Goal: Information Seeking & Learning: Learn about a topic

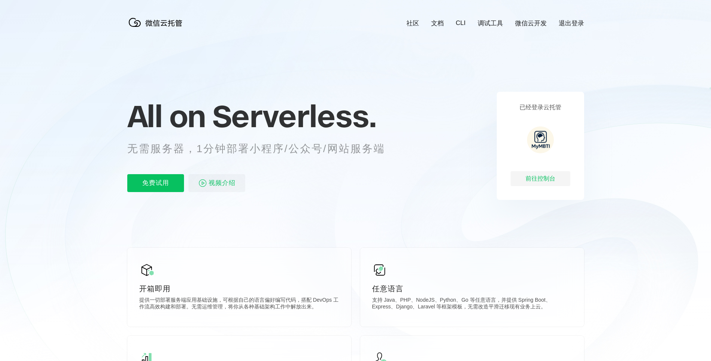
scroll to position [0, 1327]
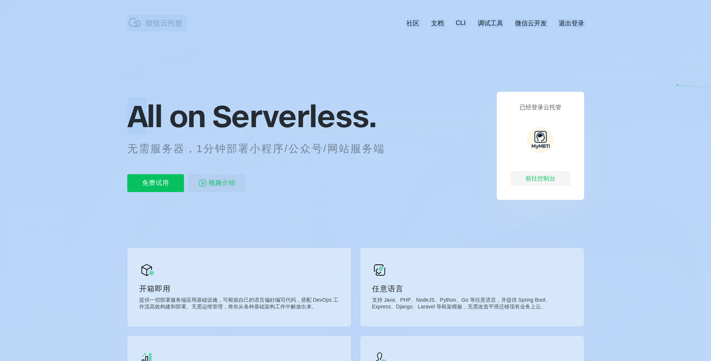
drag, startPoint x: 141, startPoint y: 121, endPoint x: 425, endPoint y: 124, distance: 283.6
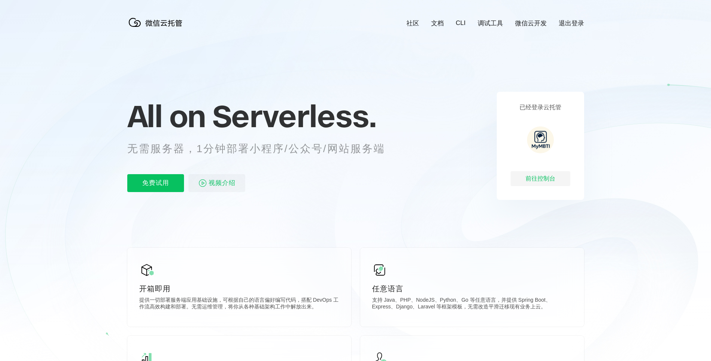
click at [425, 124] on icon at bounding box center [355, 201] width 716 height 403
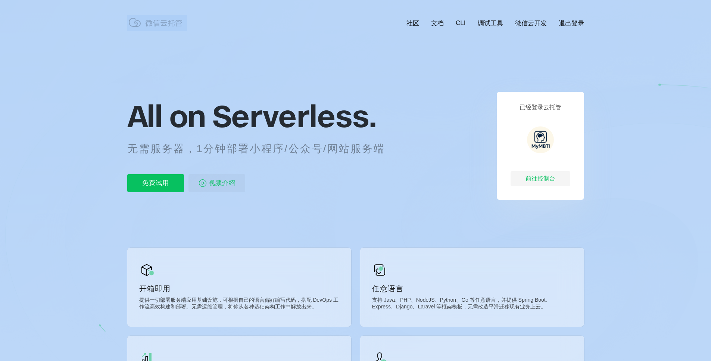
click at [425, 124] on icon at bounding box center [355, 201] width 716 height 403
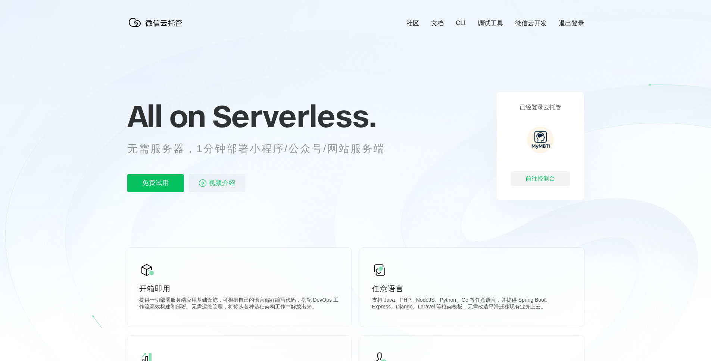
click at [374, 170] on div "All on Serverless. 无需服务器，1分钟部署小程序/公众号/网站服务端 免费试用 视频介绍" at bounding box center [265, 146] width 276 height 108
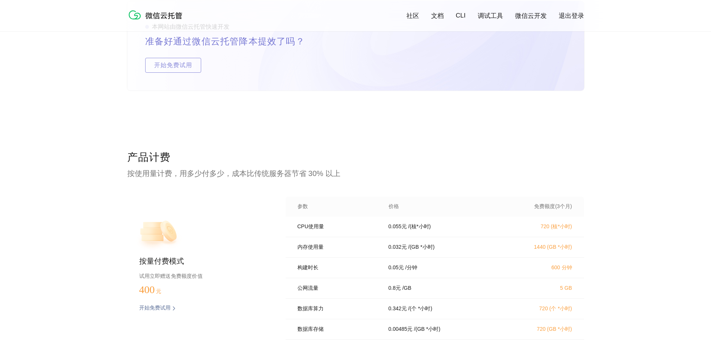
scroll to position [1439, 0]
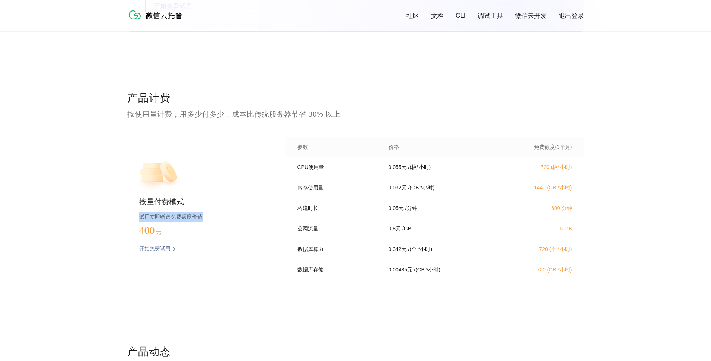
drag, startPoint x: 139, startPoint y: 218, endPoint x: 221, endPoint y: 217, distance: 82.5
click at [221, 217] on p "试用立即赠送免费额度价值" at bounding box center [200, 217] width 122 height 10
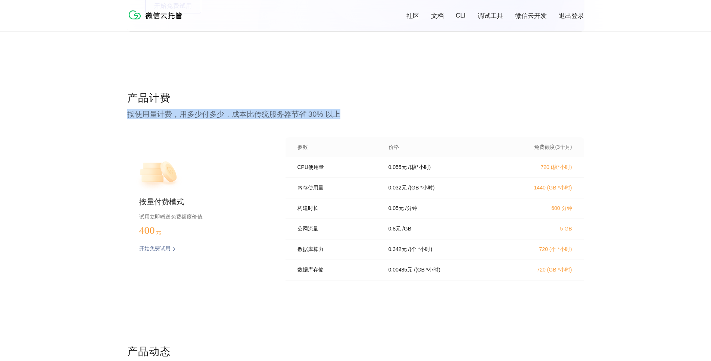
drag, startPoint x: 125, startPoint y: 114, endPoint x: 402, endPoint y: 113, distance: 277.2
click at [402, 113] on div "产品计费 按使用量计费，用多少付多少，成本比传统服务器节省 30% 以上 按量付费模式 试用立即赠送免费额度价值 400 元 开始免费试用 预估费用 参数 价…" at bounding box center [355, 218] width 711 height 254
click at [403, 113] on p "按使用量计费，用多少付多少，成本比传统服务器节省 30% 以上" at bounding box center [355, 114] width 457 height 10
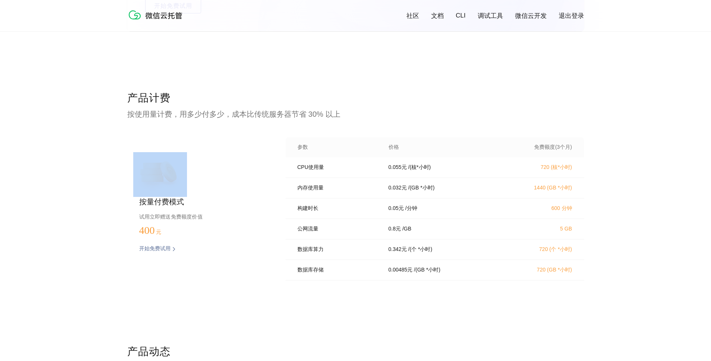
click at [403, 113] on p "按使用量计费，用多少付多少，成本比传统服务器节省 30% 以上" at bounding box center [355, 114] width 457 height 10
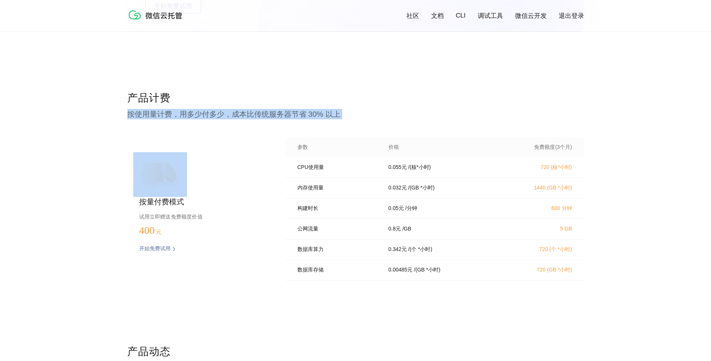
click at [403, 113] on p "按使用量计费，用多少付多少，成本比传统服务器节省 30% 以上" at bounding box center [355, 114] width 457 height 10
click at [253, 109] on p "按使用量计费，用多少付多少，成本比传统服务器节省 30% 以上" at bounding box center [355, 114] width 457 height 10
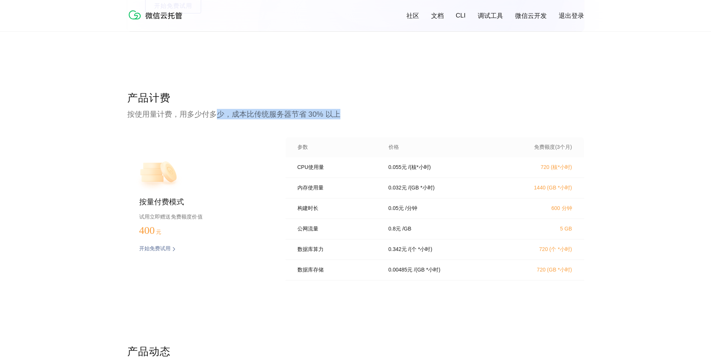
drag, startPoint x: 214, startPoint y: 111, endPoint x: 378, endPoint y: 113, distance: 164.2
click at [378, 113] on p "按使用量计费，用多少付多少，成本比传统服务器节省 30% 以上" at bounding box center [355, 114] width 457 height 10
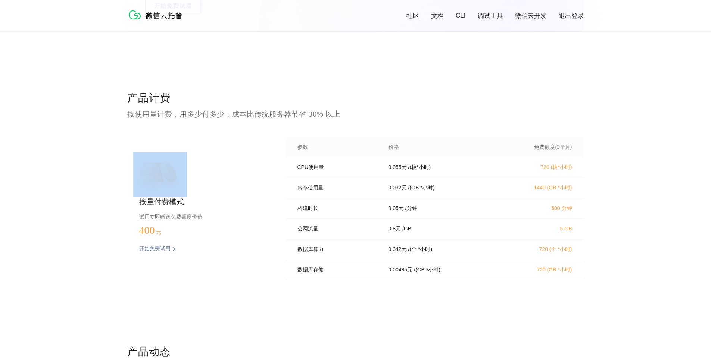
click at [378, 113] on p "按使用量计费，用多少付多少，成本比传统服务器节省 30% 以上" at bounding box center [355, 114] width 457 height 10
drag, startPoint x: 523, startPoint y: 150, endPoint x: 584, endPoint y: 153, distance: 60.9
click at [584, 153] on div "产品计费 按使用量计费，用多少付多少，成本比传统服务器节省 30% 以上 按量付费模式 试用立即赠送免费额度价值 400 元 开始免费试用 预估费用 参数 价…" at bounding box center [355, 218] width 711 height 254
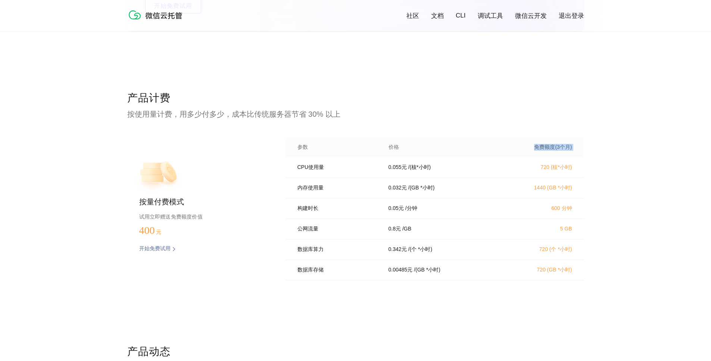
click at [584, 154] on div "产品计费 按使用量计费，用多少付多少，成本比传统服务器节省 30% 以上 按量付费模式 试用立即赠送免费额度价值 400 元 开始免费试用 预估费用 参数 价…" at bounding box center [355, 218] width 711 height 254
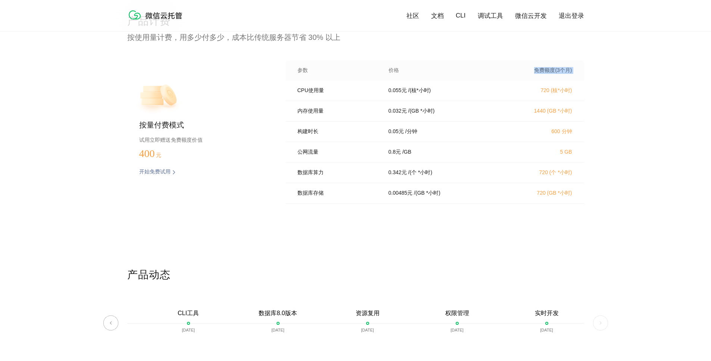
scroll to position [1515, 0]
drag, startPoint x: 578, startPoint y: 133, endPoint x: 287, endPoint y: 135, distance: 291.8
click at [288, 136] on div "构建时长 0.05 元 / 分钟 600 分钟" at bounding box center [434, 132] width 298 height 21
click at [287, 135] on div "构建时长 0.05 元 / 分钟 600 分钟" at bounding box center [434, 132] width 298 height 21
drag, startPoint x: 293, startPoint y: 91, endPoint x: 484, endPoint y: 93, distance: 190.7
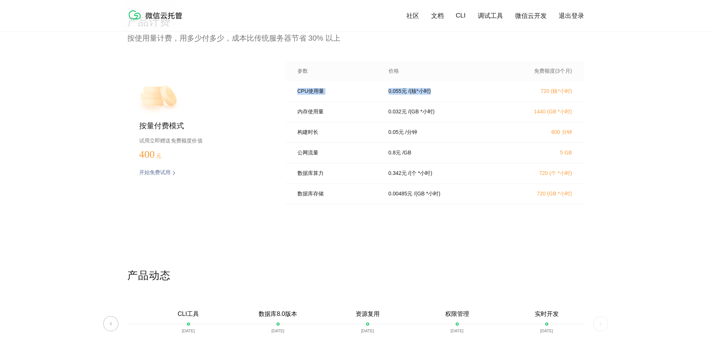
click at [484, 93] on div "CPU使用量 0.055 元 / (核*小时) 720 (核*小时)" at bounding box center [434, 91] width 298 height 21
click at [484, 93] on div "0.055 元 / (核*小时)" at bounding box center [441, 91] width 125 height 7
drag, startPoint x: 484, startPoint y: 93, endPoint x: 526, endPoint y: 91, distance: 42.2
click at [526, 91] on div "CPU使用量 0.055 元 / (核*小时) 720 (核*小时)" at bounding box center [434, 91] width 298 height 21
click at [526, 91] on p "720 (核*小时)" at bounding box center [539, 91] width 66 height 7
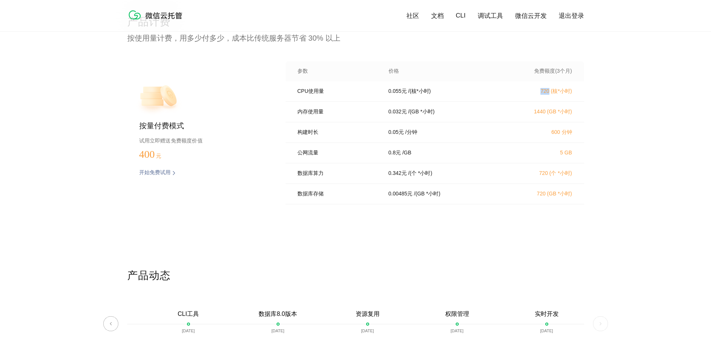
click at [526, 91] on p "720 (核*小时)" at bounding box center [539, 91] width 66 height 7
click at [548, 90] on p "720 (核*小时)" at bounding box center [539, 91] width 66 height 7
drag, startPoint x: 530, startPoint y: 92, endPoint x: 636, endPoint y: 91, distance: 106.0
click at [636, 91] on div "产品计费 按使用量计费，用多少付多少，成本比传统服务器节省 30% 以上 按量付费模式 试用立即赠送免费额度价值 400 元 开始免费试用 预估费用 参数 价…" at bounding box center [355, 142] width 711 height 254
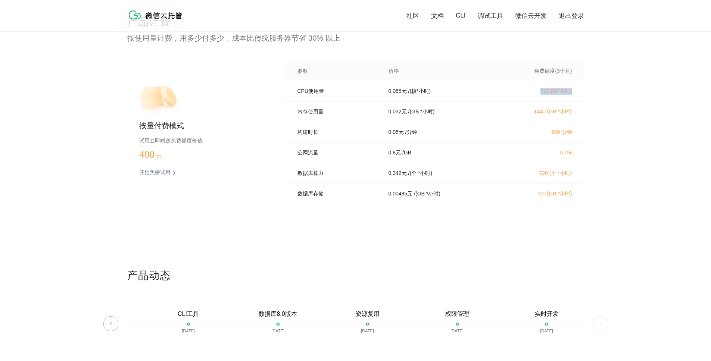
click at [636, 91] on div "产品计费 按使用量计费，用多少付多少，成本比传统服务器节省 30% 以上 按量付费模式 试用立即赠送免费额度价值 400 元 开始免费试用 预估费用 参数 价…" at bounding box center [355, 142] width 711 height 254
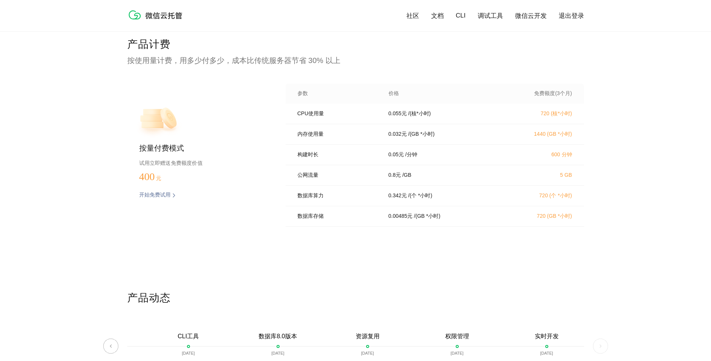
scroll to position [1441, 0]
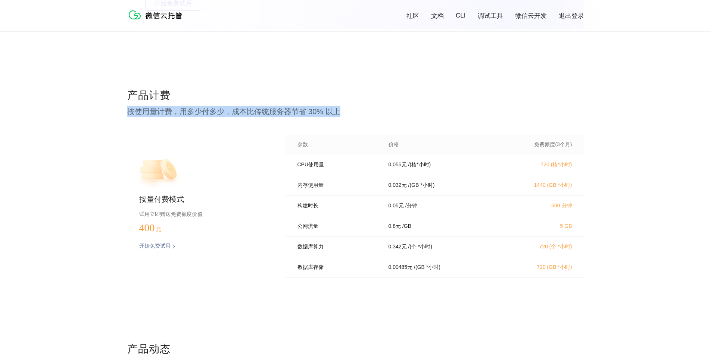
drag, startPoint x: 131, startPoint y: 106, endPoint x: 387, endPoint y: 114, distance: 256.1
click at [387, 114] on p "按使用量计费，用多少付多少，成本比传统服务器节省 30% 以上" at bounding box center [355, 111] width 457 height 10
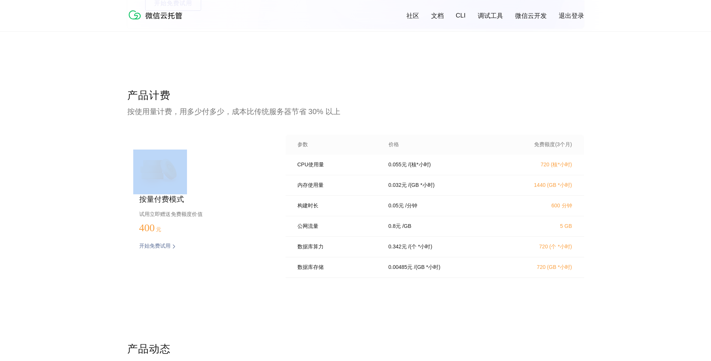
click at [387, 114] on p "按使用量计费，用多少付多少，成本比传统服务器节省 30% 以上" at bounding box center [355, 111] width 457 height 10
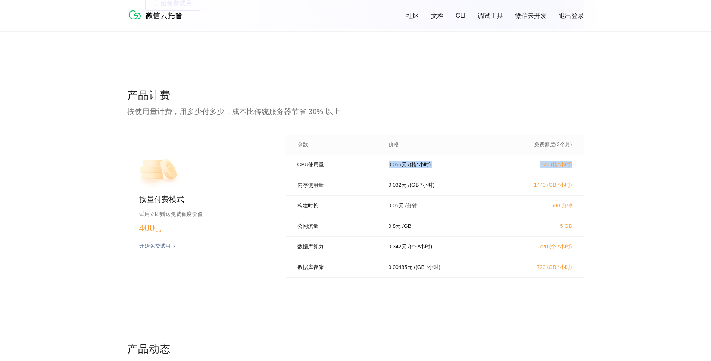
drag, startPoint x: 407, startPoint y: 166, endPoint x: 600, endPoint y: 166, distance: 192.5
click at [600, 166] on div "产品计费 按使用量计费，用多少付多少，成本比传统服务器节省 30% 以上 按量付费模式 试用立即赠送免费额度价值 400 元 开始免费试用 预估费用 参数 价…" at bounding box center [355, 215] width 711 height 254
click at [597, 167] on div "产品计费 按使用量计费，用多少付多少，成本比传统服务器节省 30% 以上 按量付费模式 试用立即赠送免费额度价值 400 元 开始免费试用 预估费用 参数 价…" at bounding box center [355, 215] width 711 height 254
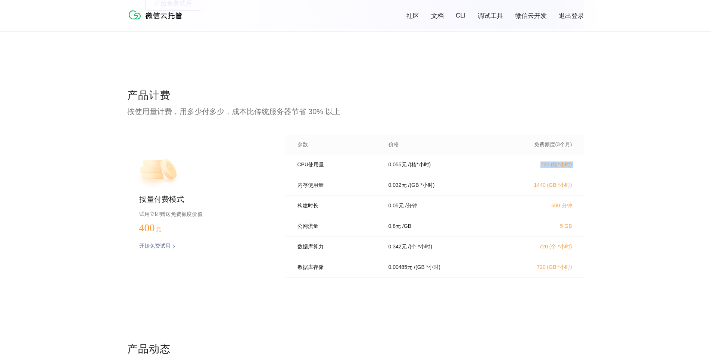
click at [597, 167] on div "产品计费 按使用量计费，用多少付多少，成本比传统服务器节省 30% 以上 按量付费模式 试用立即赠送免费额度价值 400 元 开始免费试用 预估费用 参数 价…" at bounding box center [355, 215] width 711 height 254
click at [570, 167] on p "720 (核*小时)" at bounding box center [539, 165] width 66 height 7
drag, startPoint x: 579, startPoint y: 166, endPoint x: 284, endPoint y: 166, distance: 295.1
click at [284, 166] on div "按量付费模式 试用立即赠送免费额度价值 400 元 开始免费试用 预估费用 参数 价格 免费额度(3个月) CPU使用量 0.055 元 / (核*小时) 7…" at bounding box center [355, 209] width 457 height 148
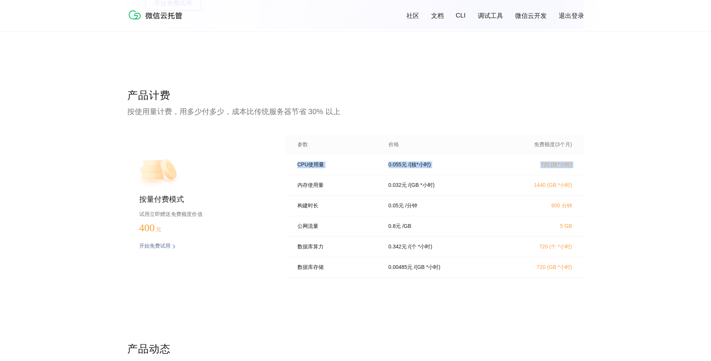
drag, startPoint x: 284, startPoint y: 166, endPoint x: 613, endPoint y: 170, distance: 329.8
click at [613, 170] on div "产品计费 按使用量计费，用多少付多少，成本比传统服务器节省 30% 以上 按量付费模式 试用立即赠送免费额度价值 400 元 开始免费试用 预估费用 参数 价…" at bounding box center [355, 215] width 711 height 254
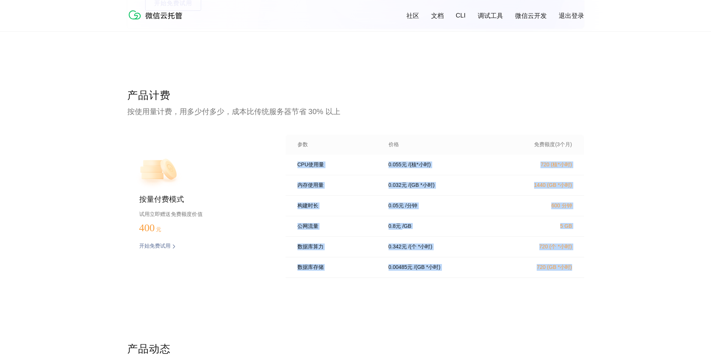
drag, startPoint x: 585, startPoint y: 262, endPoint x: 291, endPoint y: 161, distance: 311.0
click at [291, 161] on div "产品计费 按使用量计费，用多少付多少，成本比传统服务器节省 30% 以上 按量付费模式 试用立即赠送免费额度价值 400 元 开始免费试用 预估费用 参数 价…" at bounding box center [355, 215] width 711 height 254
click at [291, 161] on div "CPU使用量 0.055 元 / (核*小时) 720 (核*小时)" at bounding box center [434, 165] width 298 height 21
drag, startPoint x: 324, startPoint y: 168, endPoint x: 592, endPoint y: 263, distance: 284.6
click at [592, 263] on div "产品计费 按使用量计费，用多少付多少，成本比传统服务器节省 30% 以上 按量付费模式 试用立即赠送免费额度价值 400 元 开始免费试用 预估费用 参数 价…" at bounding box center [355, 215] width 711 height 254
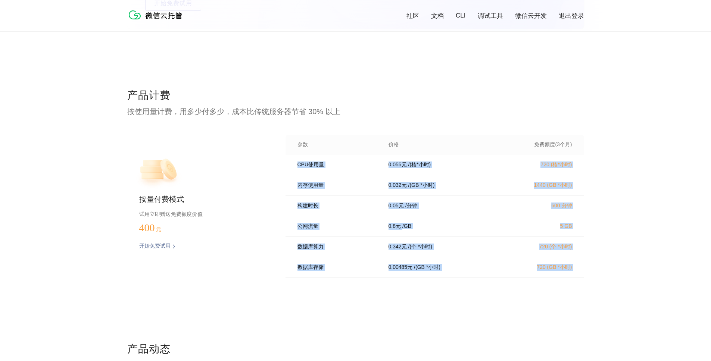
click at [344, 188] on div "内存使用量 0.032 元 / (GB *小时) 1440 (GB *小时)" at bounding box center [434, 185] width 298 height 21
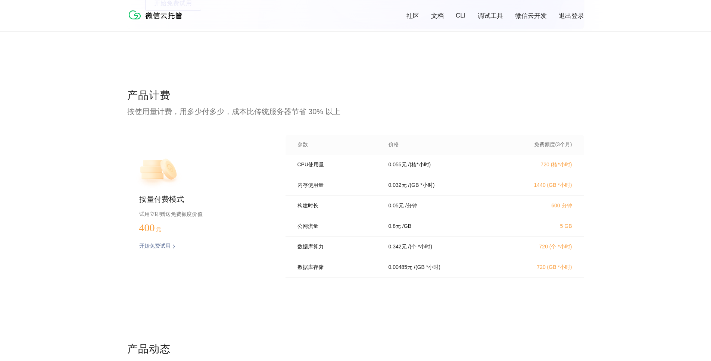
click at [344, 188] on div "内存使用量 0.032 元 / (GB *小时) 1440 (GB *小时)" at bounding box center [434, 185] width 298 height 21
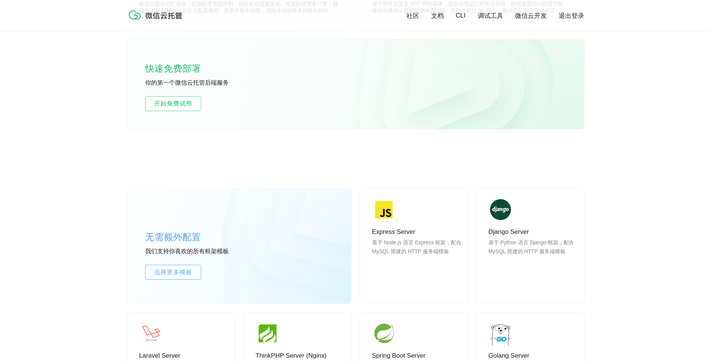
scroll to position [470, 0]
click at [440, 18] on link "文档" at bounding box center [437, 16] width 13 height 9
click at [413, 14] on link "社区" at bounding box center [412, 16] width 13 height 9
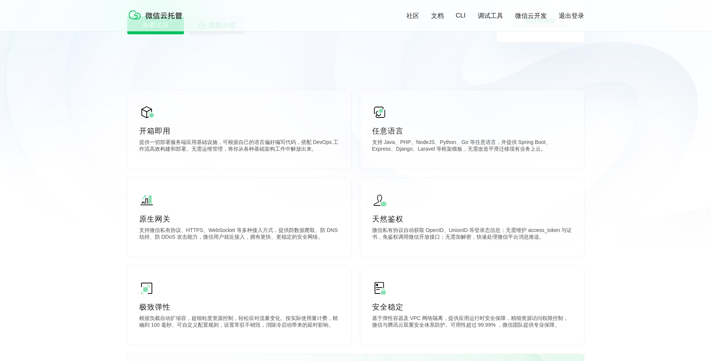
scroll to position [326, 0]
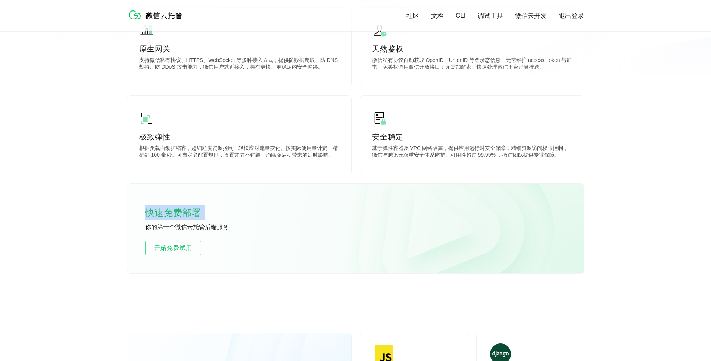
drag, startPoint x: 145, startPoint y: 213, endPoint x: 226, endPoint y: 220, distance: 82.0
click at [226, 220] on div "快速免费部署 你的第一个微信云托管后端服务 开始免费试用" at bounding box center [355, 229] width 457 height 90
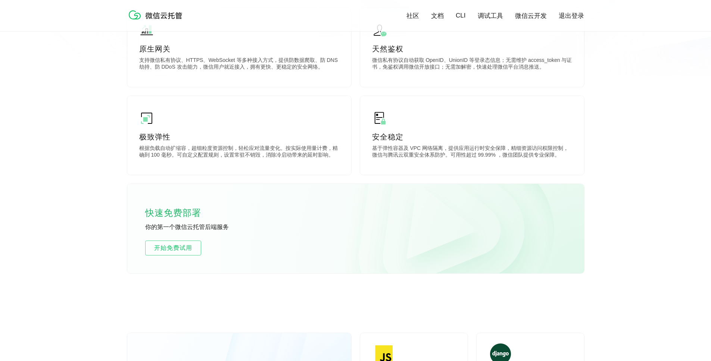
click at [211, 216] on p "快速免费部署" at bounding box center [182, 213] width 75 height 15
drag, startPoint x: 221, startPoint y: 216, endPoint x: 138, endPoint y: 212, distance: 82.9
click at [137, 212] on div "快速免费部署 你的第一个微信云托管后端服务 开始免费试用" at bounding box center [355, 229] width 457 height 90
drag, startPoint x: 137, startPoint y: 228, endPoint x: 245, endPoint y: 229, distance: 107.8
click at [245, 229] on div "快速免费部署 你的第一个微信云托管后端服务 开始免费试用" at bounding box center [355, 229] width 457 height 90
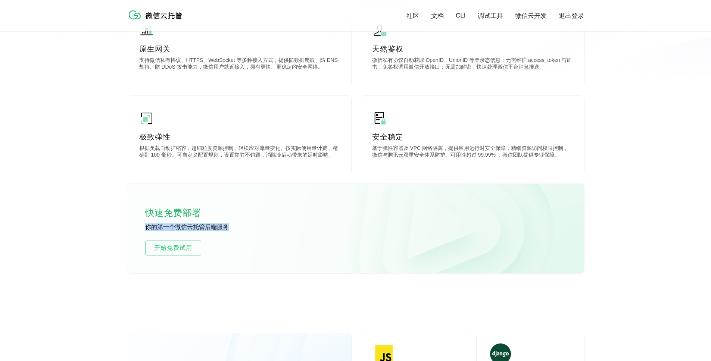
click at [245, 229] on p "你的第一个微信云托管后端服务" at bounding box center [201, 227] width 112 height 8
click at [255, 227] on p "你的第一个微信云托管后端服务" at bounding box center [201, 227] width 112 height 8
drag, startPoint x: 266, startPoint y: 229, endPoint x: 386, endPoint y: 233, distance: 119.8
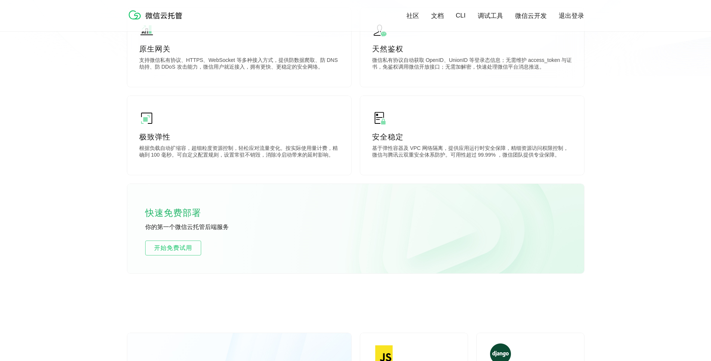
click at [385, 233] on div "快速免费部署 你的第一个微信云托管后端服务 开始免费试用" at bounding box center [355, 229] width 457 height 90
click at [386, 233] on div "快速免费部署 你的第一个微信云托管后端服务 开始免费试用" at bounding box center [355, 229] width 457 height 90
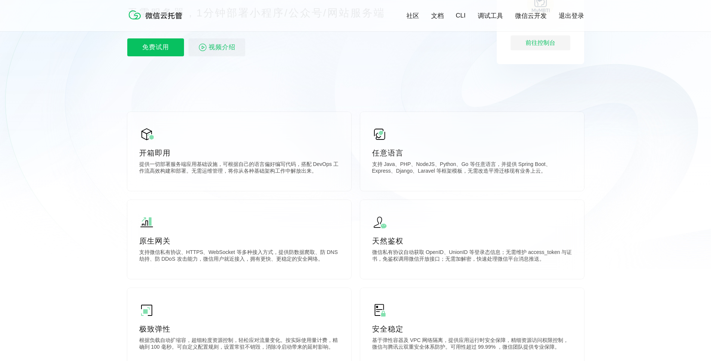
scroll to position [0, 0]
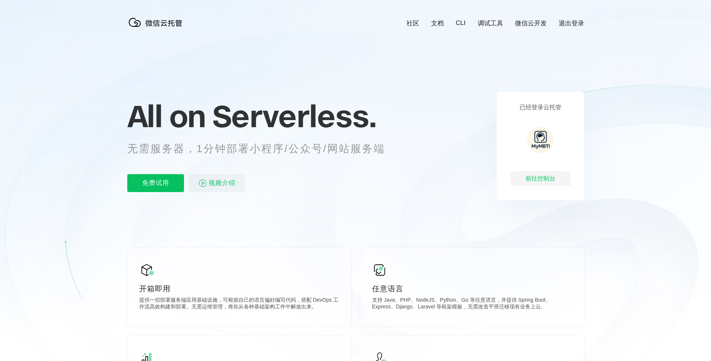
click at [435, 23] on link "文档" at bounding box center [437, 23] width 13 height 9
click at [438, 24] on link "文档" at bounding box center [437, 23] width 13 height 9
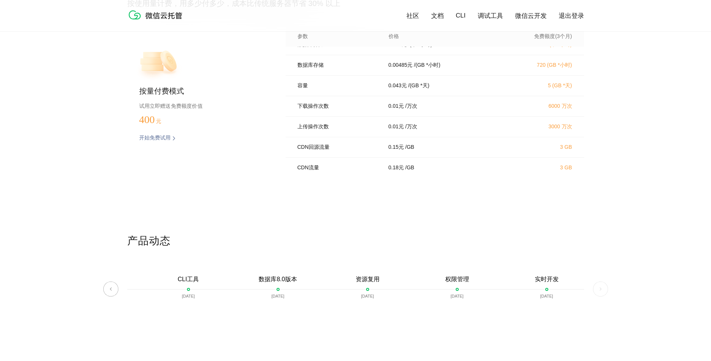
scroll to position [1535, 0]
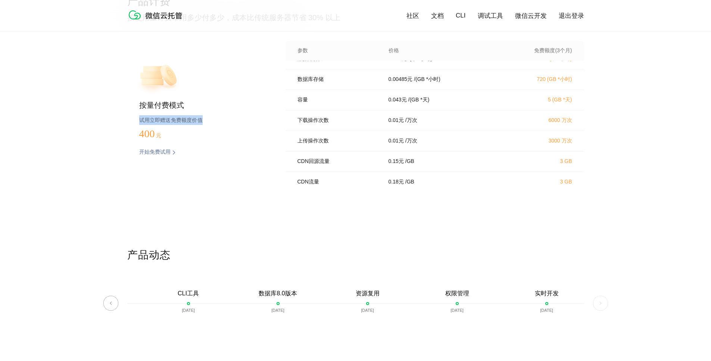
drag, startPoint x: 140, startPoint y: 119, endPoint x: 215, endPoint y: 120, distance: 75.7
click at [215, 120] on p "试用立即赠送免费额度价值" at bounding box center [200, 120] width 122 height 10
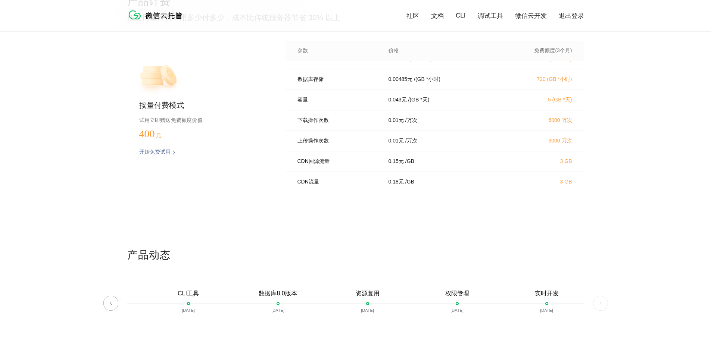
click at [239, 131] on div "按量付费模式 试用立即赠送免费额度价值 400 元 开始免费试用 预估费用" at bounding box center [194, 115] width 134 height 148
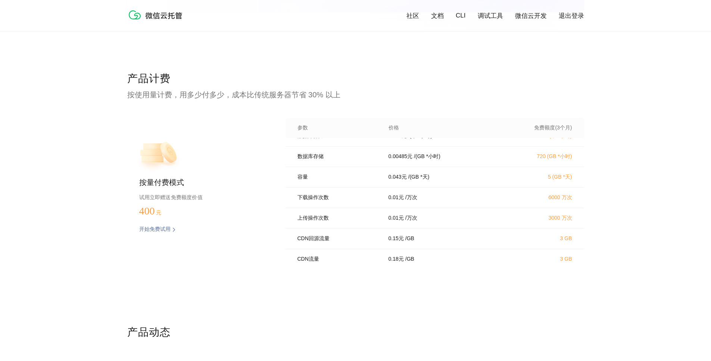
scroll to position [1439, 0]
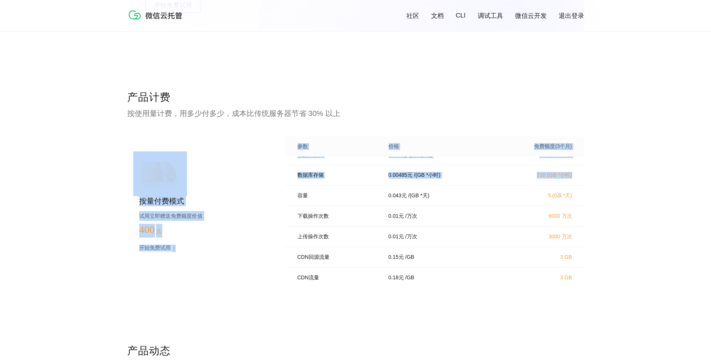
drag, startPoint x: 513, startPoint y: 175, endPoint x: 276, endPoint y: 178, distance: 236.9
click at [268, 179] on div "按量付费模式 试用立即赠送免费额度价值 400 元 开始免费试用 预估费用 参数 价格 免费额度(3个月) CPU使用量 0.055 元 / (核*小时) 7…" at bounding box center [355, 211] width 457 height 148
click at [281, 178] on div "按量付费模式 试用立即赠送免费额度价值 400 元 开始免费试用 预估费用 参数 价格 免费额度(3个月) CPU使用量 0.055 元 / (核*小时) 7…" at bounding box center [355, 211] width 457 height 148
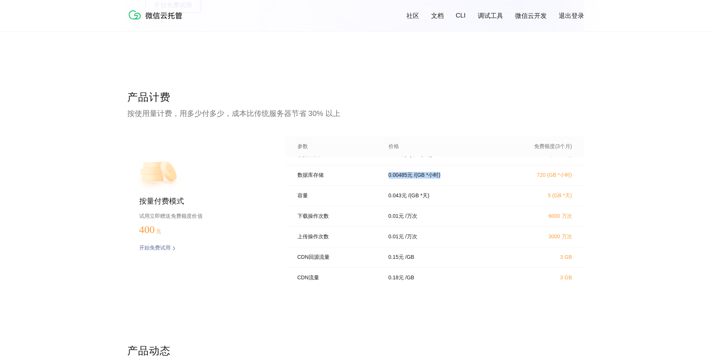
drag, startPoint x: 274, startPoint y: 178, endPoint x: 459, endPoint y: 177, distance: 184.7
click at [459, 177] on div "按量付费模式 试用立即赠送免费额度价值 400 元 开始免费试用 预估费用 参数 价格 免费额度(3个月) CPU使用量 0.055 元 / (核*小时) 7…" at bounding box center [355, 211] width 457 height 148
click at [459, 177] on div "数据库存储 0.00485 元 / (GB *小时) 720 (GB *小时)" at bounding box center [434, 175] width 298 height 21
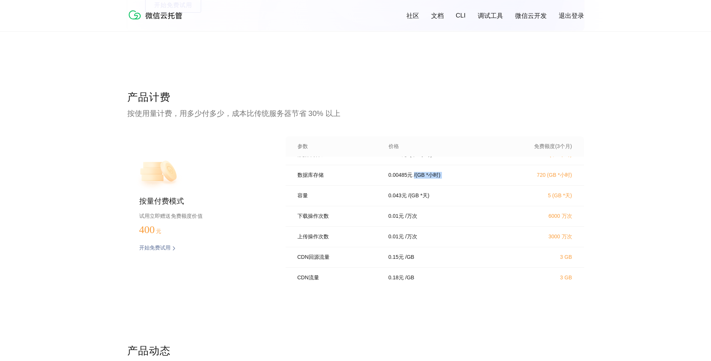
click at [449, 176] on div "数据库存储 0.00485 元 / (GB *小时) 720 (GB *小时)" at bounding box center [434, 175] width 298 height 21
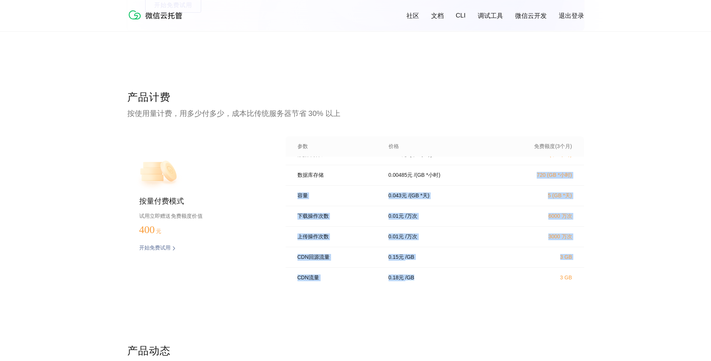
drag, startPoint x: 455, startPoint y: 175, endPoint x: 485, endPoint y: 296, distance: 124.5
click at [482, 297] on div "产品计费 按使用量计费，用多少付多少，成本比传统服务器节省 30% 以上 按量付费模式 试用立即赠送免费额度价值 400 元 开始免费试用 预估费用 参数 价…" at bounding box center [355, 217] width 457 height 254
click at [487, 296] on div "产品计费 按使用量计费，用多少付多少，成本比传统服务器节省 30% 以上 按量付费模式 试用立即赠送免费额度价值 400 元 开始免费试用 预估费用 参数 价…" at bounding box center [355, 217] width 457 height 254
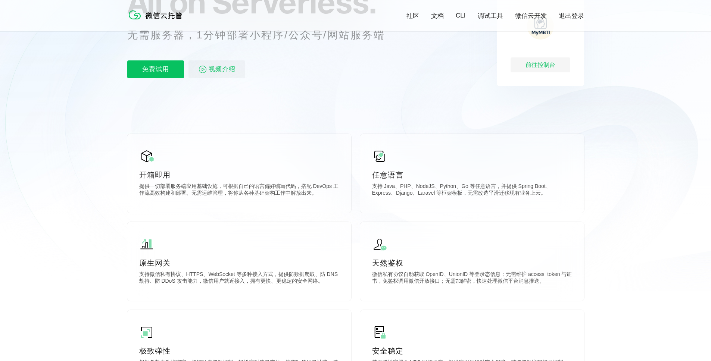
scroll to position [0, 0]
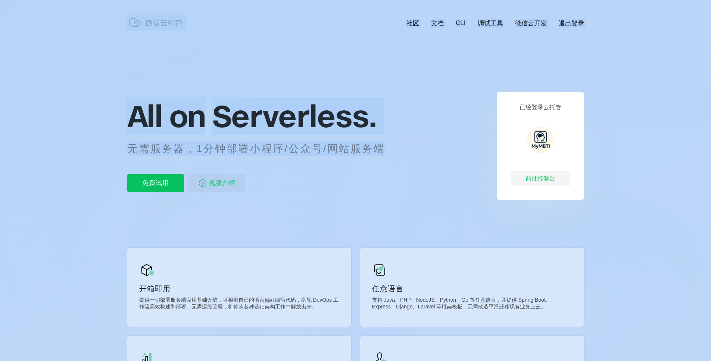
drag, startPoint x: 122, startPoint y: 148, endPoint x: 395, endPoint y: 148, distance: 272.7
click at [395, 148] on p "无需服务器，1分钟部署小程序/公众号/网站服务端" at bounding box center [263, 148] width 272 height 15
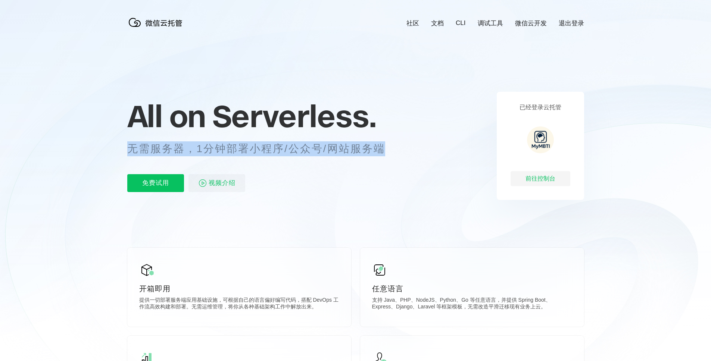
drag, startPoint x: 376, startPoint y: 151, endPoint x: 129, endPoint y: 151, distance: 247.0
click at [129, 151] on p "无需服务器，1分钟部署小程序/公众号/网站服务端" at bounding box center [263, 148] width 272 height 15
click at [128, 151] on p "无需服务器，1分钟部署小程序/公众号/网站服务端" at bounding box center [263, 148] width 272 height 15
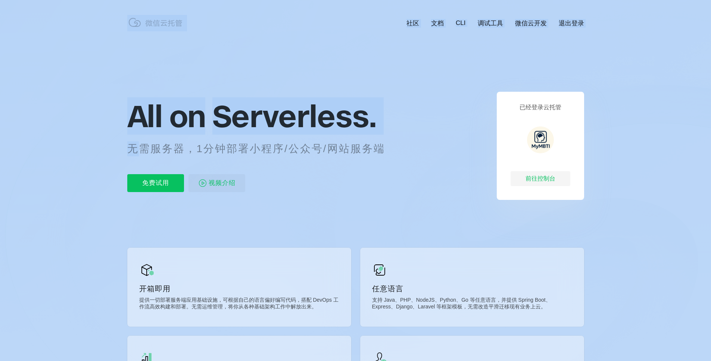
drag, startPoint x: 128, startPoint y: 151, endPoint x: 408, endPoint y: 159, distance: 279.5
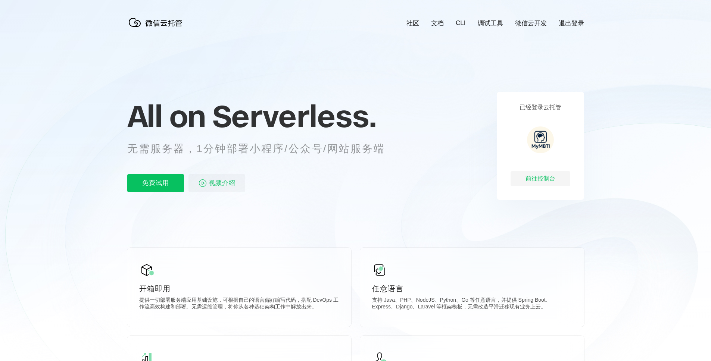
click at [408, 159] on icon at bounding box center [355, 201] width 716 height 403
